Goal: Task Accomplishment & Management: Use online tool/utility

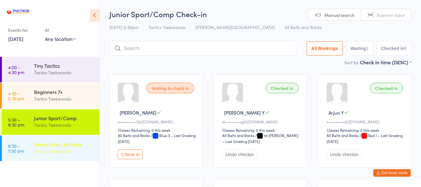
drag, startPoint x: 36, startPoint y: 140, endPoint x: 32, endPoint y: 140, distance: 4.4
click at [36, 141] on div "Seniors (14+) All belts Tactics Taekwondo" at bounding box center [66, 147] width 65 height 25
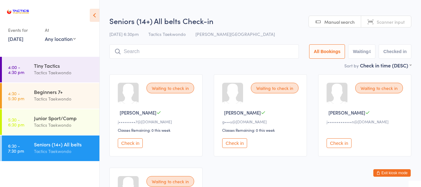
click at [128, 140] on button "Check in" at bounding box center [130, 143] width 25 height 10
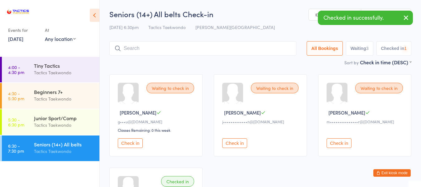
click at [128, 141] on button "Check in" at bounding box center [130, 143] width 25 height 10
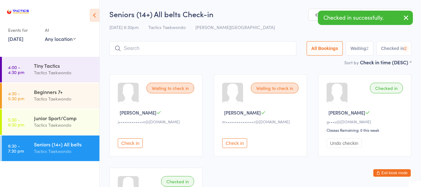
click at [128, 141] on button "Check in" at bounding box center [130, 143] width 25 height 10
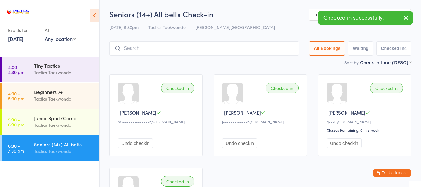
click at [129, 49] on input "search" at bounding box center [203, 48] width 189 height 14
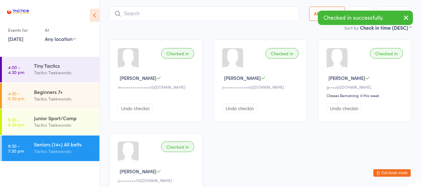
scroll to position [41, 0]
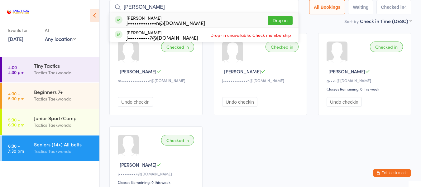
type input "[PERSON_NAME]"
click at [283, 17] on button "Drop in" at bounding box center [280, 20] width 25 height 9
